Goal: Task Accomplishment & Management: Manage account settings

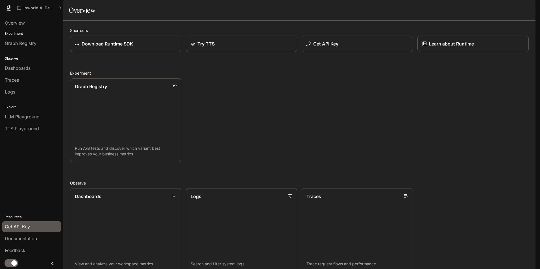
click at [30, 225] on div "Get API Key" at bounding box center [32, 226] width 54 height 7
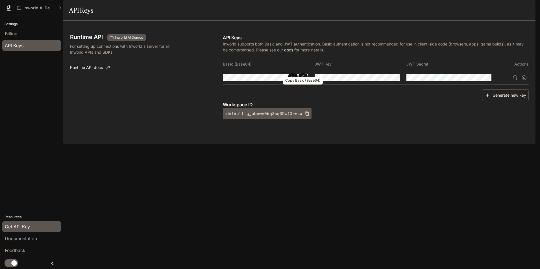
click at [304, 80] on icon "Copy Basic (Base64)" at bounding box center [303, 77] width 4 height 5
click at [292, 80] on icon "button" at bounding box center [292, 77] width 5 height 5
click at [0, 0] on icon "Copy Basic (Base64)" at bounding box center [0, 0] width 0 height 0
